Goal: Obtain resource: Obtain resource

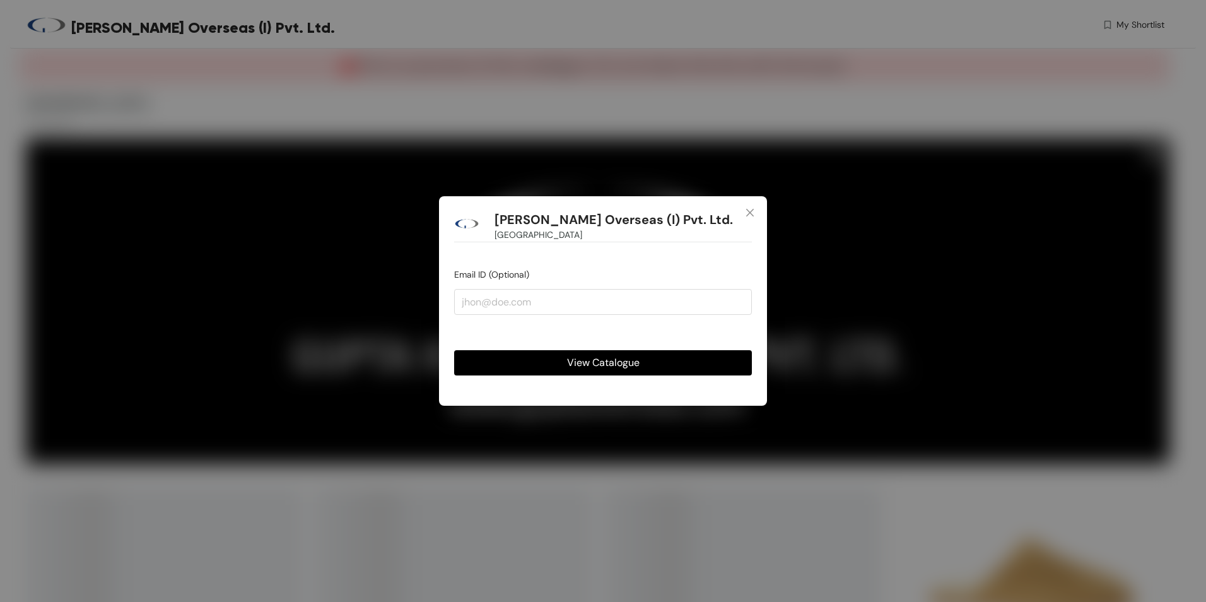
click at [593, 366] on span "View Catalogue" at bounding box center [603, 362] width 73 height 16
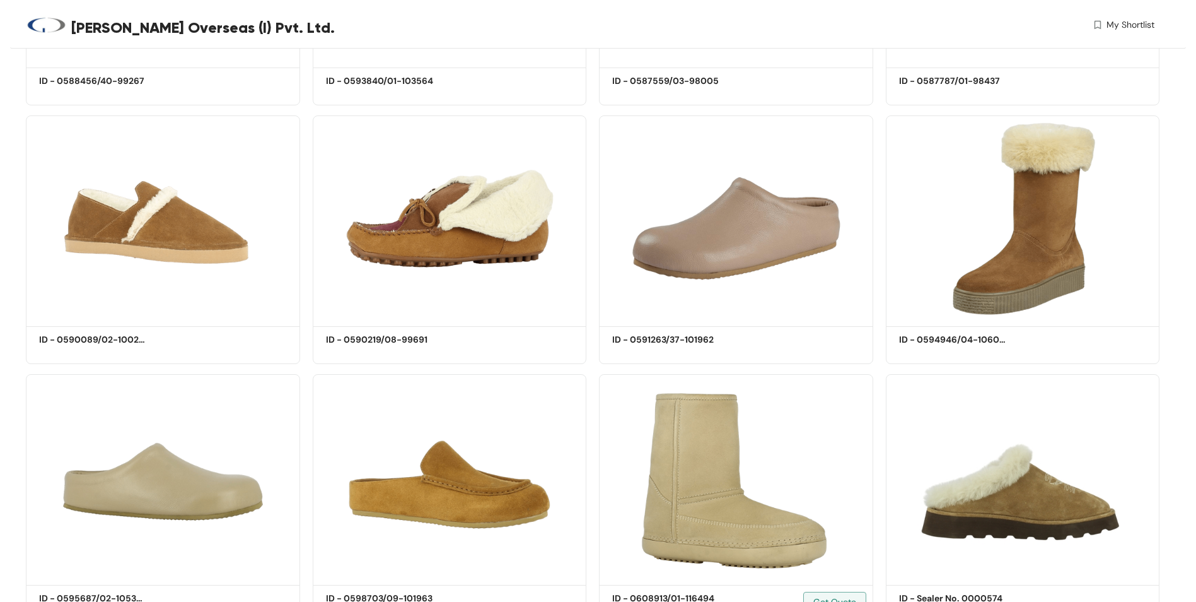
scroll to position [675, 0]
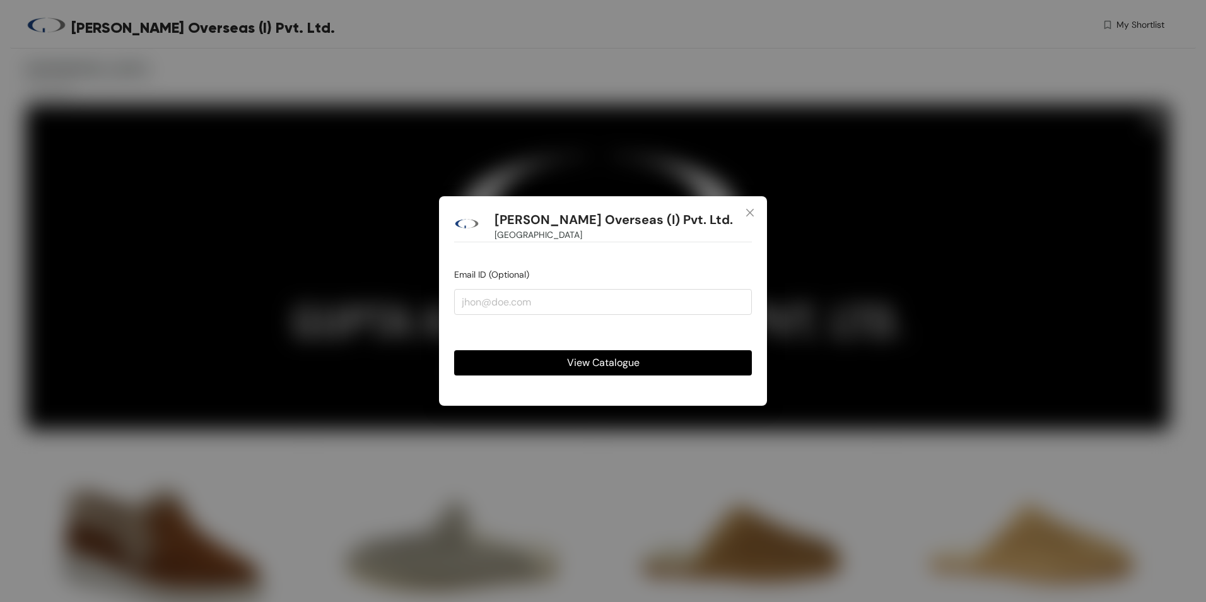
click at [569, 359] on span "View Catalogue" at bounding box center [603, 362] width 73 height 16
